Goal: Task Accomplishment & Management: Manage account settings

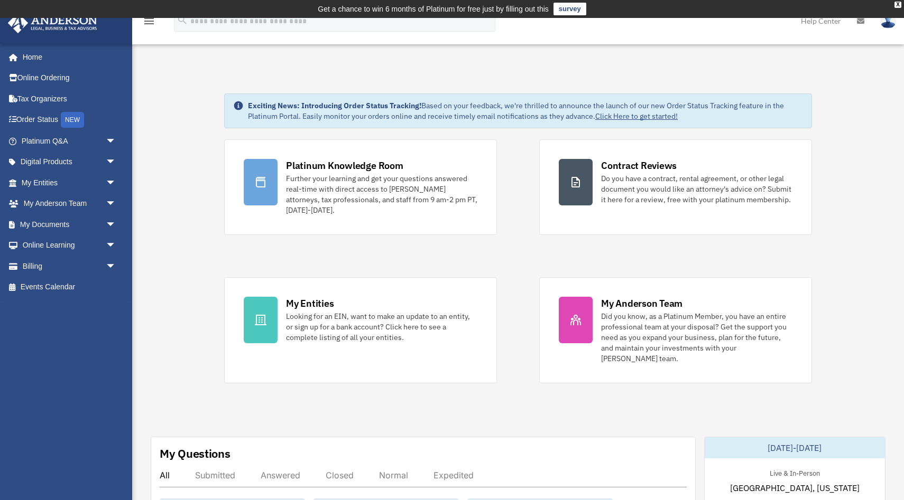
click at [889, 24] on img at bounding box center [888, 20] width 16 height 15
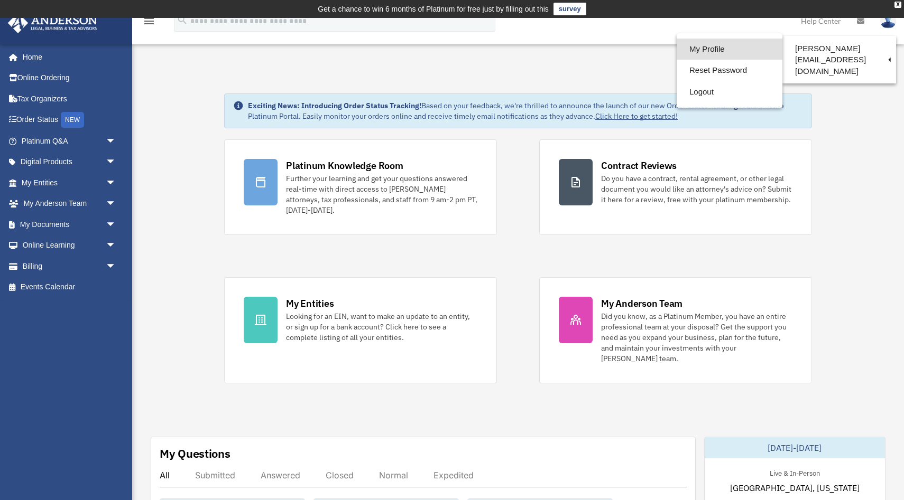
click at [709, 52] on link "My Profile" at bounding box center [729, 50] width 106 height 22
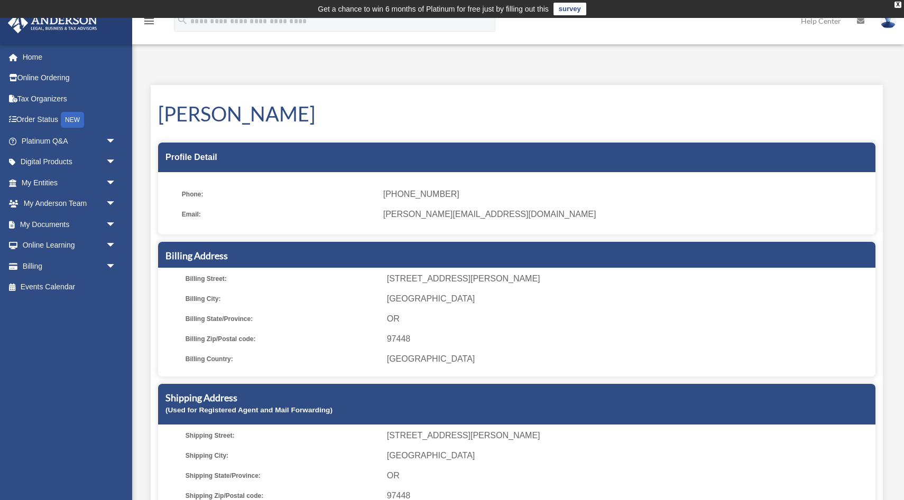
click at [522, 204] on ul "Phone: [PHONE_NUMBER] Email: [PERSON_NAME][EMAIL_ADDRESS][DOMAIN_NAME]" at bounding box center [516, 207] width 717 height 55
click at [572, 171] on div "Profile Detail" at bounding box center [516, 158] width 717 height 30
click at [860, 23] on icon at bounding box center [860, 20] width 7 height 7
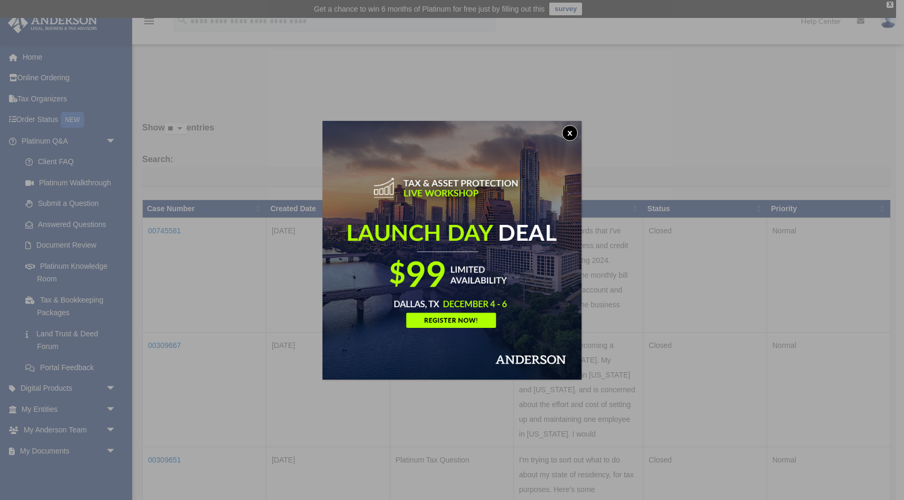
click at [566, 135] on button "x" at bounding box center [570, 133] width 16 height 16
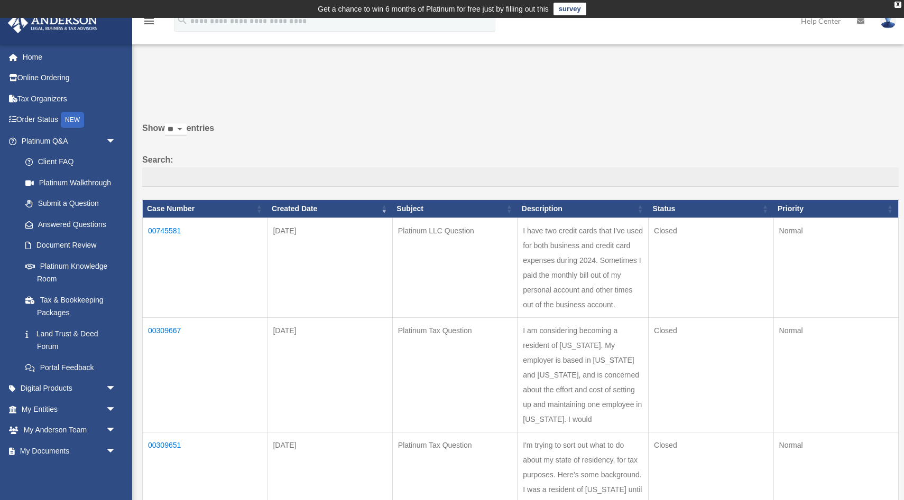
click at [887, 25] on img at bounding box center [888, 20] width 16 height 15
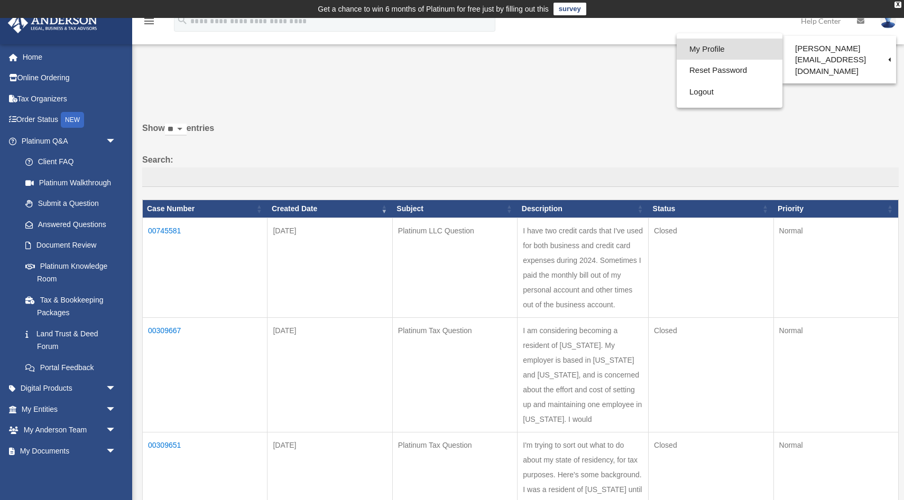
click at [715, 54] on link "My Profile" at bounding box center [729, 50] width 106 height 22
